Goal: Information Seeking & Learning: Find specific fact

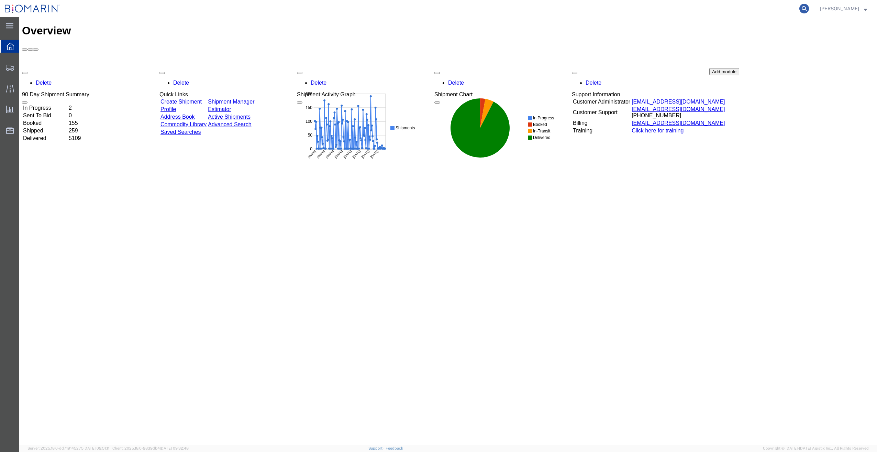
click at [806, 7] on icon at bounding box center [804, 9] width 10 height 10
click at [748, 9] on input "search" at bounding box center [694, 8] width 209 height 16
paste input "S02431437"
click at [809, 5] on icon at bounding box center [804, 9] width 10 height 10
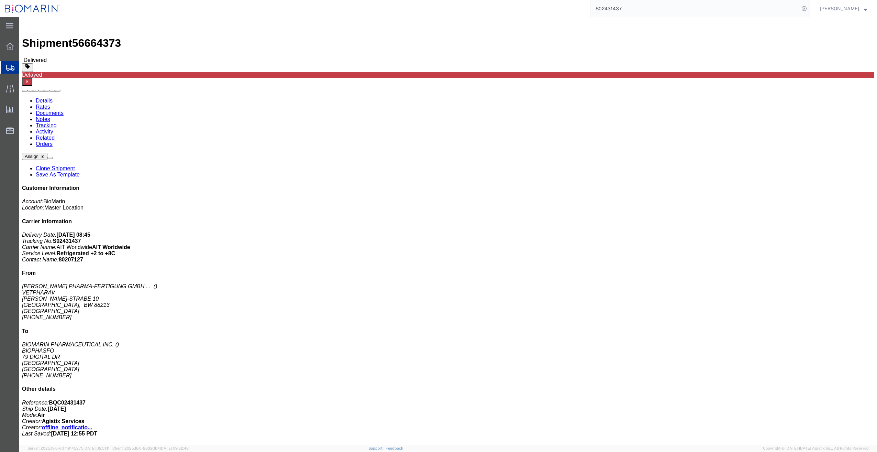
drag, startPoint x: 620, startPoint y: 105, endPoint x: 604, endPoint y: 105, distance: 15.8
click p "Bill Of Lading: BQC02431437 Order Number: 80207127 Pickup Request: 80207127 Mas…"
drag, startPoint x: 604, startPoint y: 105, endPoint x: 597, endPoint y: 114, distance: 12.2
click b "020-04326711"
click b "020-33227434"
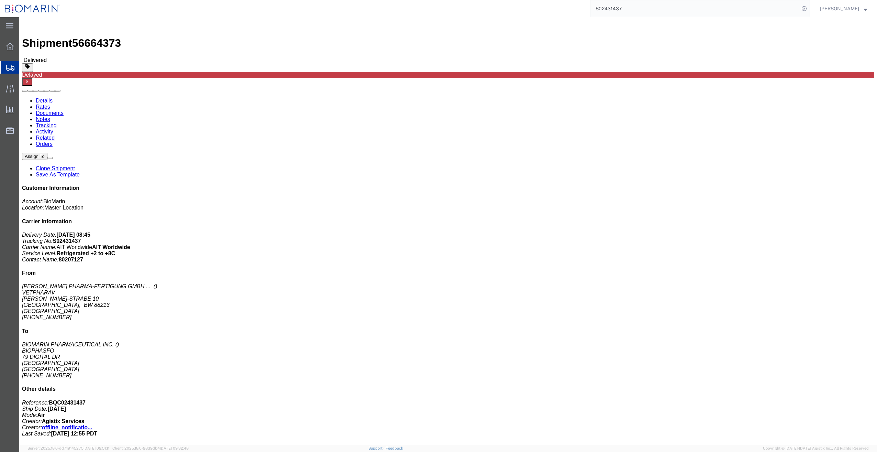
click b "020-33227434"
copy b "33227434"
click b "020-04326711"
click p "Bill Of Lading: BQC02431437 Order Number: 80207127 Pickup Request: 80207127 Mas…"
drag, startPoint x: 612, startPoint y: 113, endPoint x: 597, endPoint y: 114, distance: 15.2
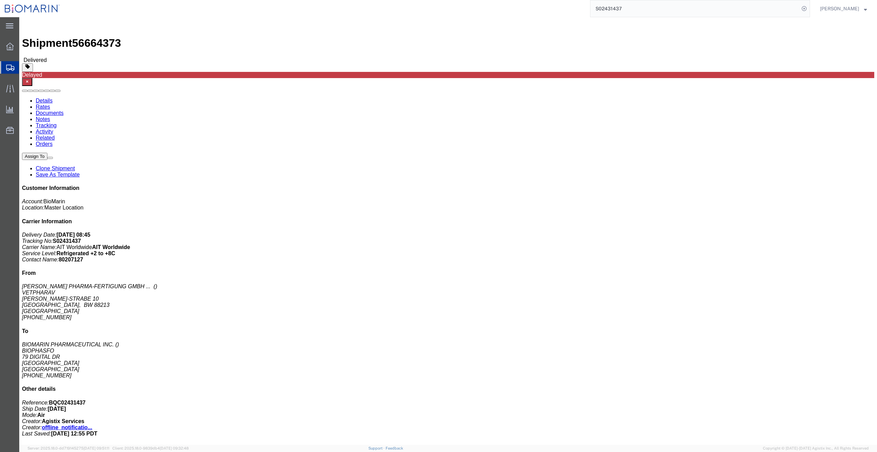
click p "Bill Of Lading: BQC02431437 Order Number: 80207127 Pickup Request: 80207127 Mas…"
click b "020-04326711"
copy b "04326711"
click b "020-33227434"
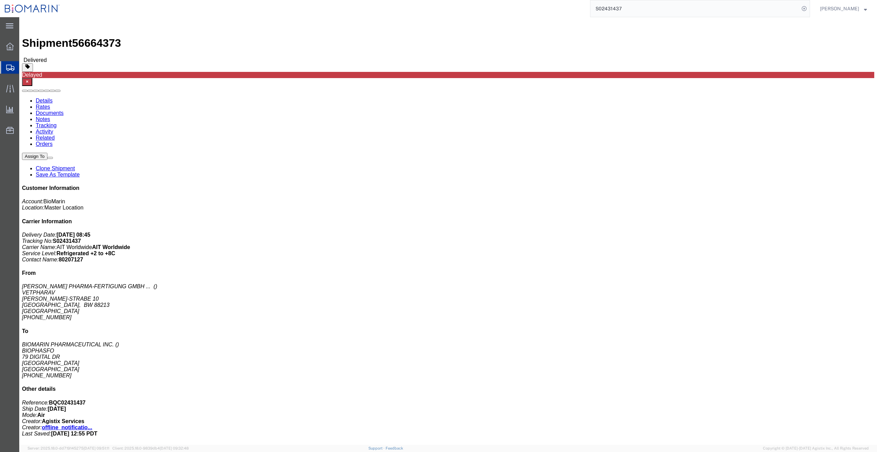
click b "020-33227434"
copy b "33227434"
click b "020-33227434"
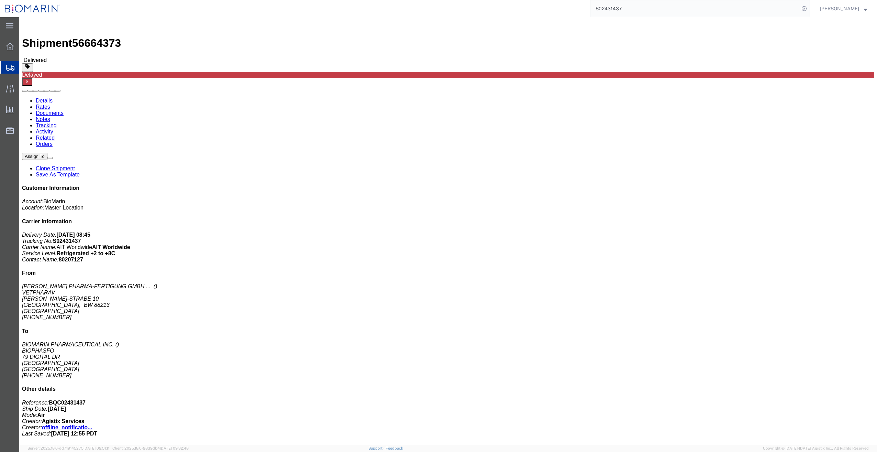
click b "020-04326711"
copy b "04326711"
click b "020-33227434"
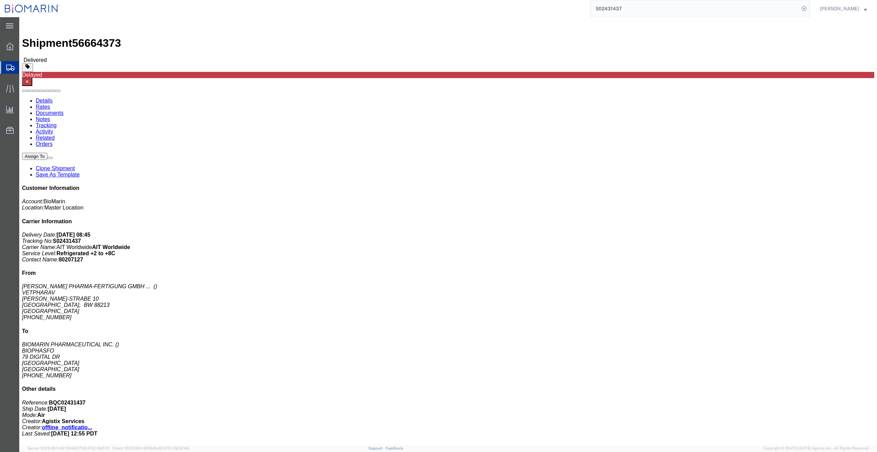
click b "020-33227434"
copy b "33227434"
drag, startPoint x: 620, startPoint y: 104, endPoint x: 608, endPoint y: 104, distance: 12.4
click p "Bill Of Lading: BQC02431437 Order Number: 80207127 Pickup Request: 80207127 Mas…"
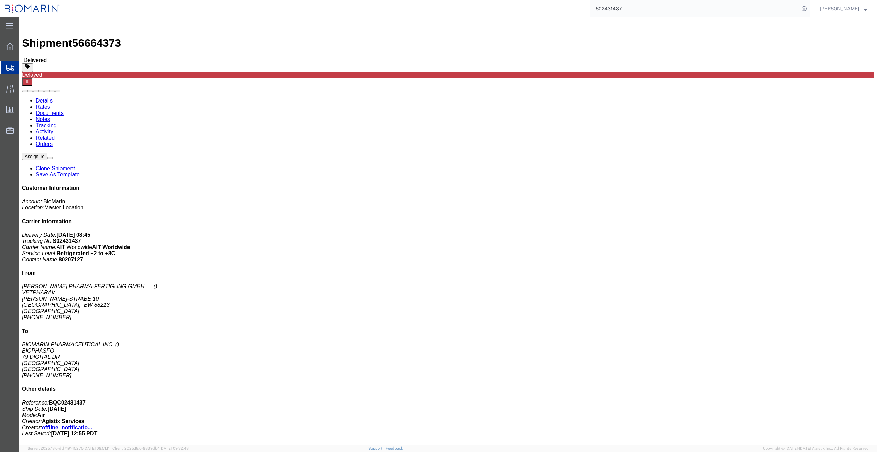
drag, startPoint x: 608, startPoint y: 104, endPoint x: 601, endPoint y: 104, distance: 6.2
click b "020-33227434"
drag, startPoint x: 598, startPoint y: 102, endPoint x: 617, endPoint y: 108, distance: 20.1
click p "Bill Of Lading: BQC02431437 Order Number: 80207127 Pickup Request: 80207127 Mas…"
drag, startPoint x: 606, startPoint y: 108, endPoint x: 597, endPoint y: 105, distance: 9.9
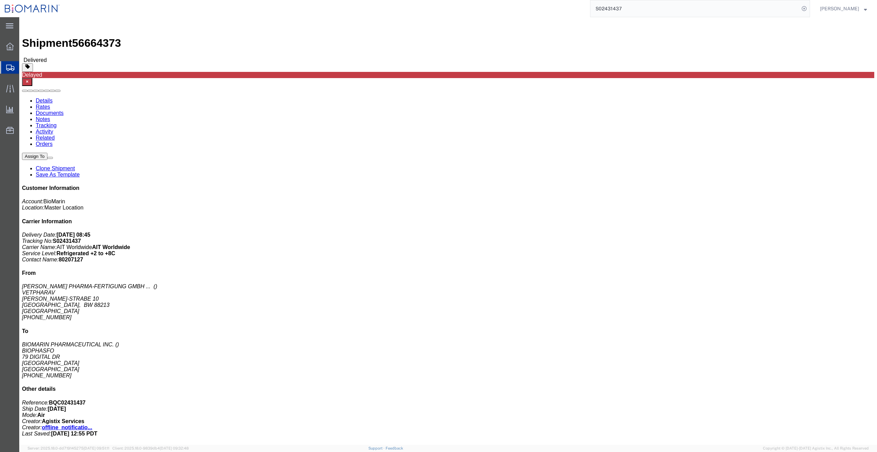
click b "020-33227434"
drag, startPoint x: 596, startPoint y: 103, endPoint x: 622, endPoint y: 107, distance: 26.7
click p "Bill Of Lading: BQC02431437 Order Number: 80207127 Pickup Request: 80207127 Mas…"
copy b "33227434"
drag, startPoint x: 618, startPoint y: 111, endPoint x: 603, endPoint y: 112, distance: 15.1
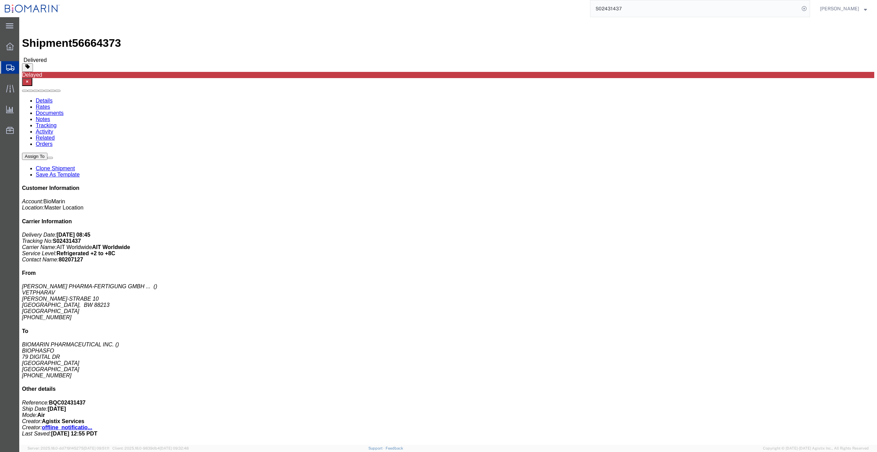
click p "Bill Of Lading: BQC02431437 Order Number: 80207127 Pickup Request: 80207127 Mas…"
click b "020-04326711"
click p "Bill Of Lading: BQC02431437 Order Number: 80207127 Pickup Request: 80207127 Mas…"
copy b "020-04326711"
click at [643, 6] on input "S02431437" at bounding box center [694, 8] width 209 height 16
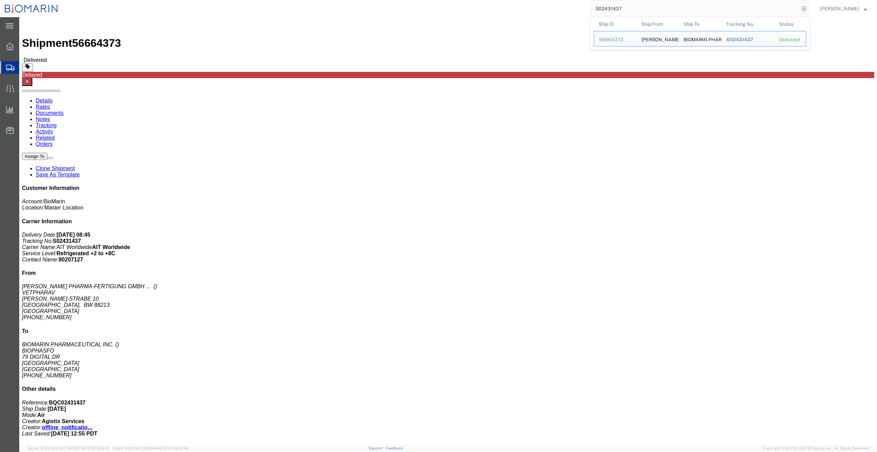
click at [643, 6] on input "S02431437" at bounding box center [694, 8] width 209 height 16
paste input "020-04326711"
type input "020-04326711"
click at [809, 8] on icon at bounding box center [804, 9] width 10 height 10
click div "Ship From [PERSON_NAME] PHARMA-FERTIGUNG GMBH & CO. KG VETPHARAV [PERSON_NAME]-…"
